Goal: Information Seeking & Learning: Check status

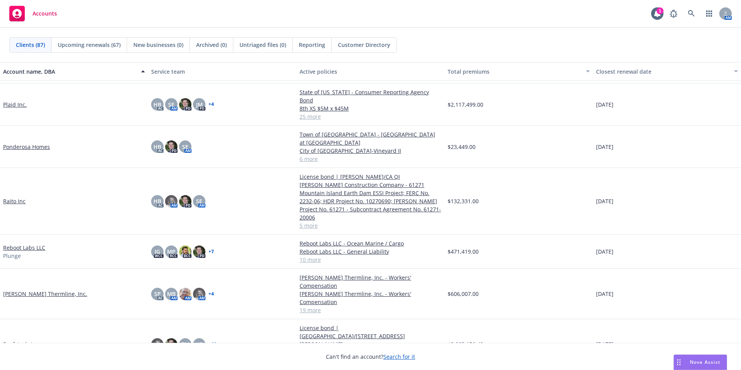
scroll to position [1782, 0]
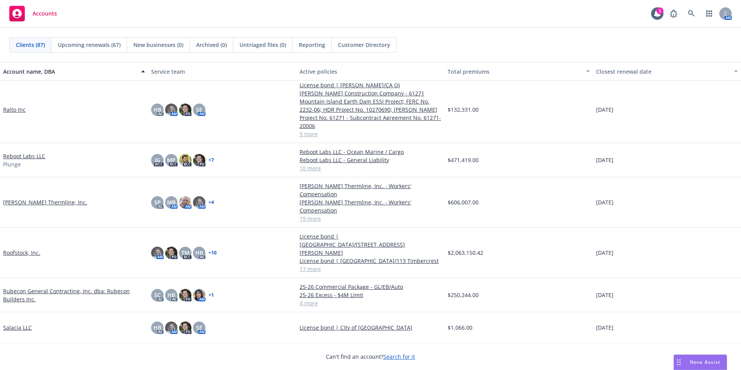
click at [33, 287] on link "Rubecon General Contracting, Inc. dba: Rubecon Builders Inc." at bounding box center [74, 295] width 142 height 16
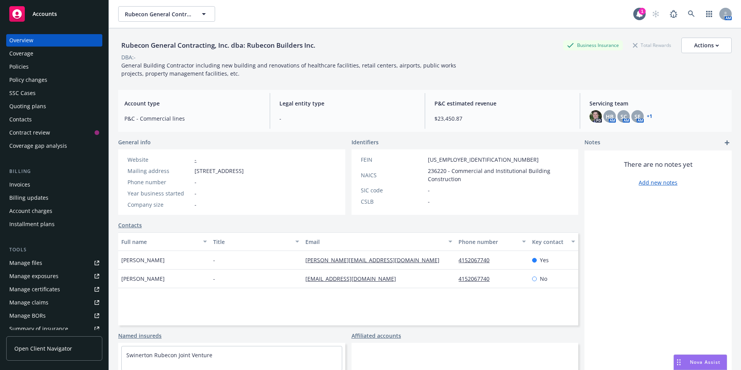
click at [23, 69] on div "Policies" at bounding box center [18, 66] width 19 height 12
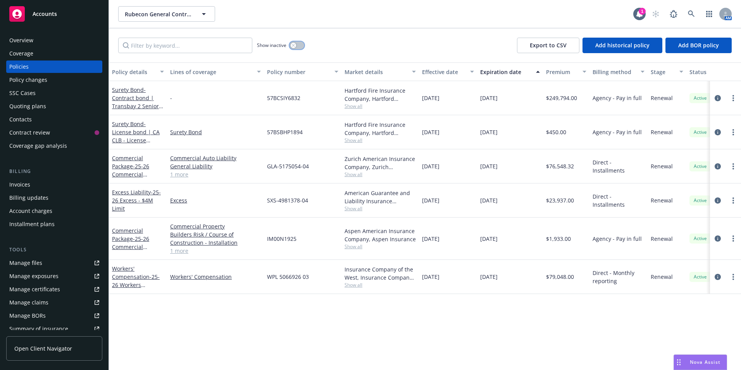
click at [296, 44] on button "button" at bounding box center [296, 45] width 15 height 8
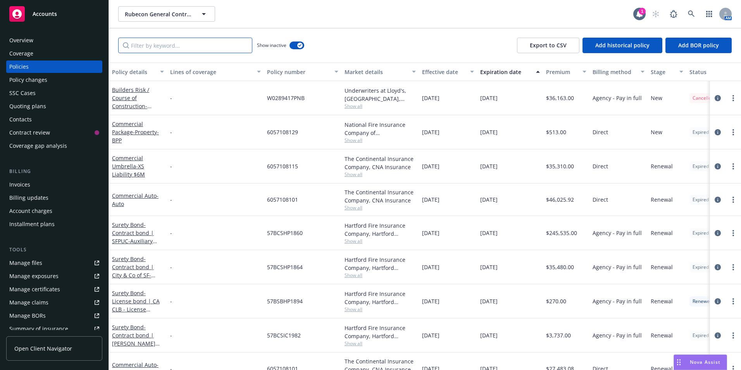
paste input "57BCSIY6826"
type input "57BCSIY6826"
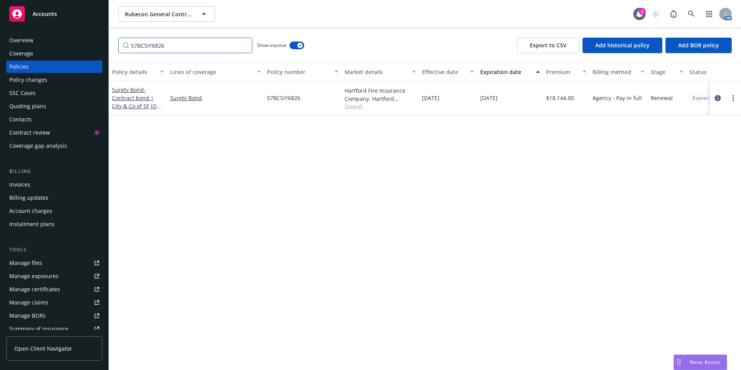
click at [244, 44] on input "57BCSIY6826" at bounding box center [185, 45] width 134 height 15
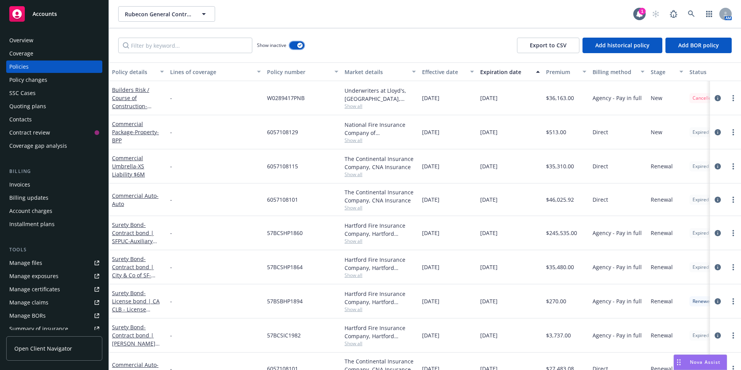
click at [294, 43] on button "button" at bounding box center [296, 45] width 15 height 8
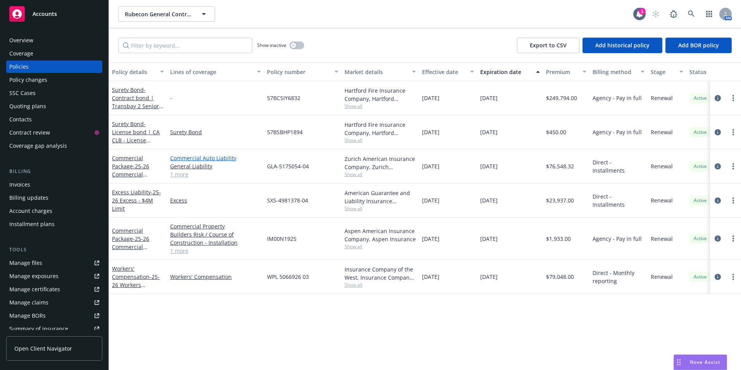
click at [189, 160] on link "Commercial Auto Liability" at bounding box center [215, 158] width 91 height 8
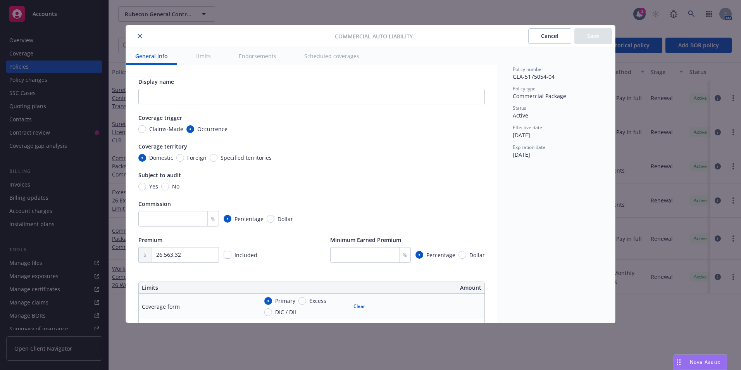
click at [138, 34] on icon "close" at bounding box center [140, 36] width 5 height 5
